Goal: Transaction & Acquisition: Purchase product/service

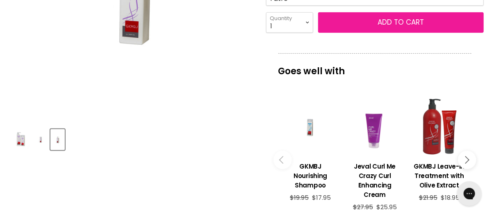
click at [388, 23] on span "Add to cart" at bounding box center [401, 22] width 46 height 10
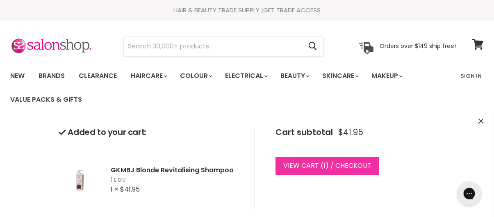
click at [320, 164] on link "View cart ( 1 ) / Checkout" at bounding box center [328, 166] width 104 height 18
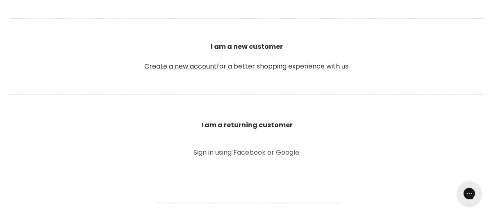
click at [256, 123] on b "I am a returning customer" at bounding box center [246, 124] width 91 height 9
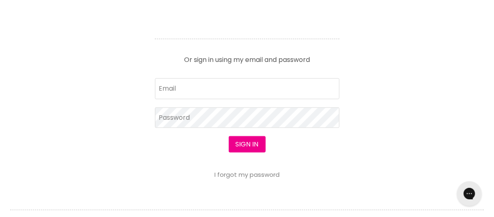
scroll to position [410, 0]
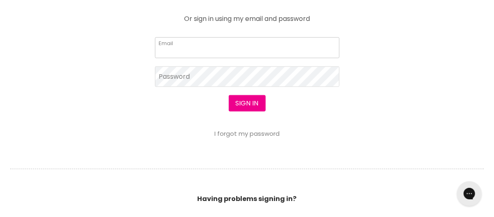
click at [178, 46] on input "Email" at bounding box center [247, 47] width 185 height 21
click at [256, 102] on button "Sign in" at bounding box center [247, 104] width 37 height 16
click at [164, 42] on input "Email" at bounding box center [247, 48] width 185 height 21
type input "leanne1161@hotmail.com"
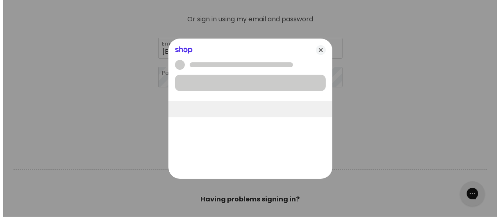
scroll to position [410, 0]
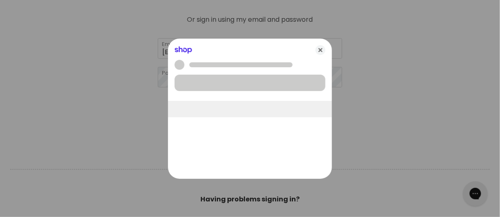
click at [252, 101] on body "Skip to content HAIR & BEAUTY TRADE SUPPLY | GET TRADE ACCESS HAIR & BEAUTY TRA…" at bounding box center [250, 215] width 500 height 1250
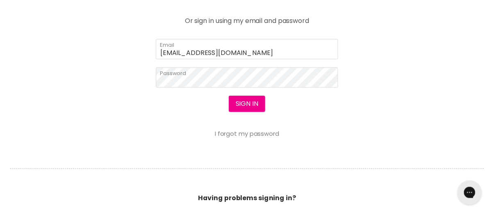
scroll to position [409, 0]
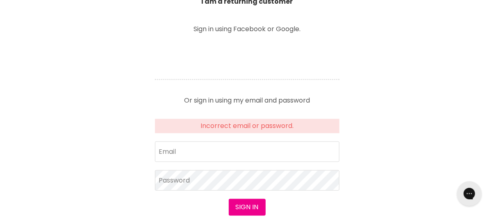
scroll to position [410, 0]
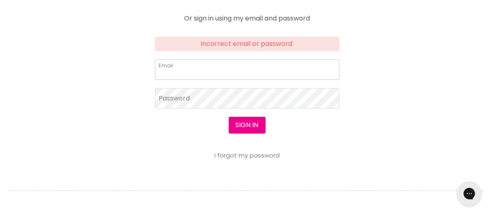
click at [171, 73] on input "Email" at bounding box center [247, 69] width 185 height 21
click at [187, 72] on input "Email" at bounding box center [247, 69] width 185 height 21
type input "leanne1161@hotmail.com"
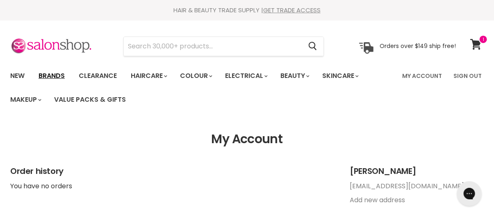
click at [55, 74] on link "Brands" at bounding box center [51, 75] width 39 height 17
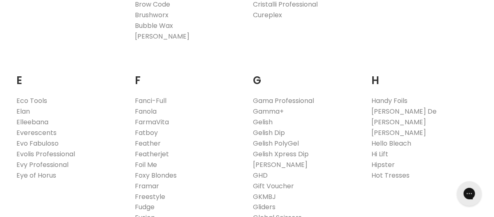
scroll to position [533, 0]
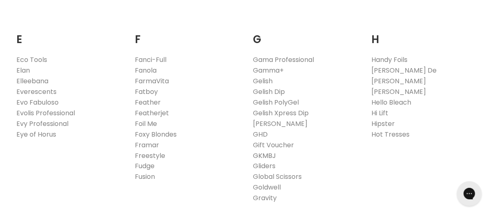
click at [267, 153] on link "GKMBJ" at bounding box center [265, 155] width 23 height 9
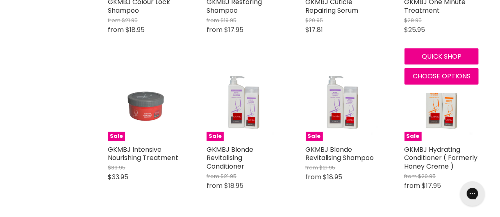
scroll to position [574, 0]
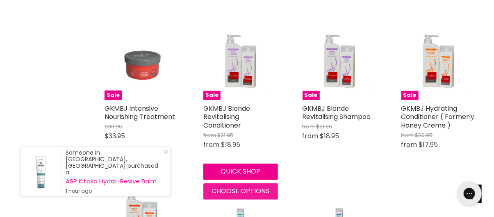
click at [238, 190] on span "Choose options" at bounding box center [241, 191] width 58 height 9
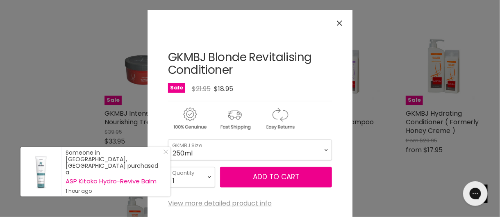
scroll to position [21, 0]
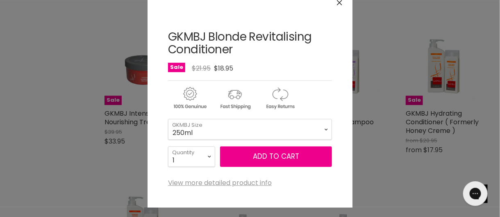
click at [337, 4] on icon "Close" at bounding box center [339, 2] width 5 height 5
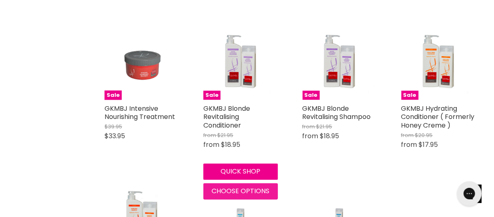
click at [247, 187] on span "Choose options" at bounding box center [241, 191] width 58 height 9
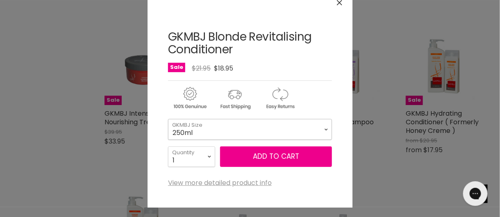
click at [324, 128] on select "250ml 1 Litre" at bounding box center [250, 129] width 164 height 21
click at [168, 119] on select "250ml 1 Litre" at bounding box center [250, 129] width 164 height 21
select select "1 Litre"
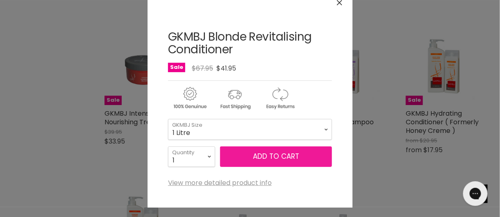
click at [286, 155] on button "Add to cart" at bounding box center [276, 156] width 112 height 21
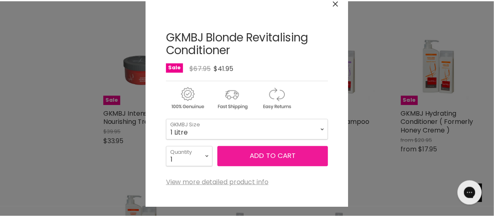
scroll to position [14, 0]
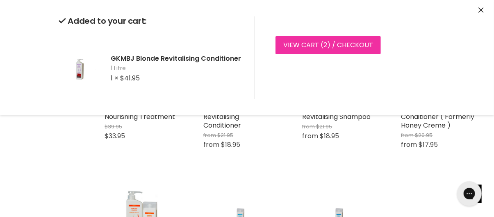
click at [322, 43] on link "View cart ( 2 ) / Checkout" at bounding box center [328, 45] width 105 height 18
